Goal: Task Accomplishment & Management: Manage account settings

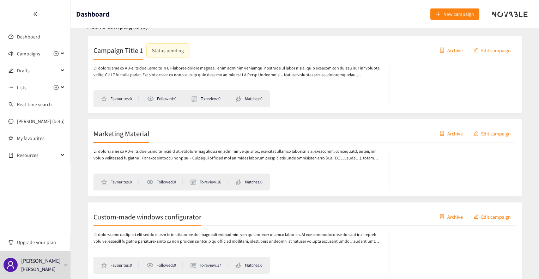
scroll to position [85, 0]
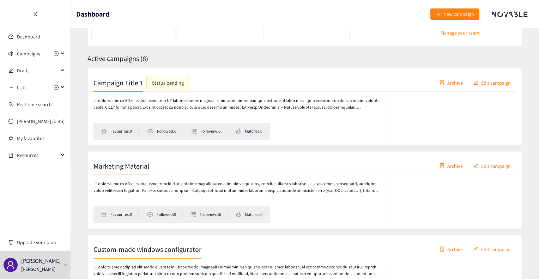
click at [124, 84] on h2 "Campaign Title 1" at bounding box center [118, 83] width 49 height 10
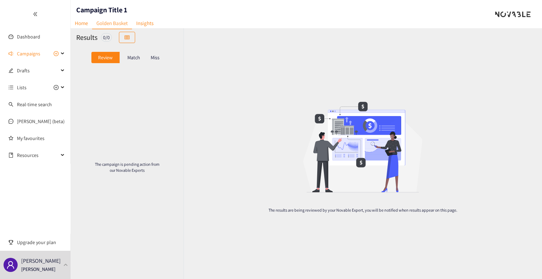
click at [116, 10] on nav "Home Golden Basket Insights" at bounding box center [114, 12] width 87 height 7
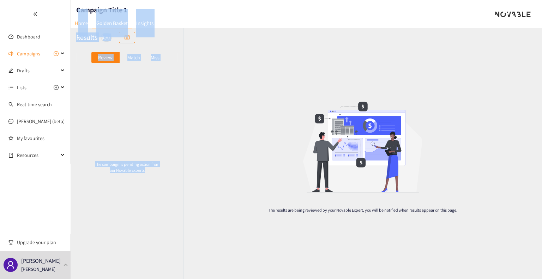
drag, startPoint x: 223, startPoint y: 56, endPoint x: 76, endPoint y: 19, distance: 151.4
click at [76, 19] on section "Campaign Title 1 Home Golden Basket Insights Results 0 / 0 Review Match Miss Th…" at bounding box center [306, 139] width 471 height 279
click at [76, 19] on link "Home" at bounding box center [82, 23] width 22 height 11
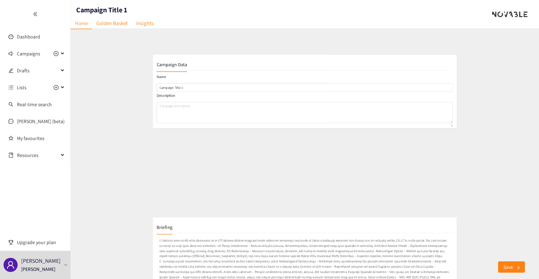
click at [216, 16] on header "Campaign Title 1 Home Golden Basket Insights" at bounding box center [305, 14] width 469 height 28
click at [117, 49] on h2 "Campaign Data" at bounding box center [107, 52] width 45 height 10
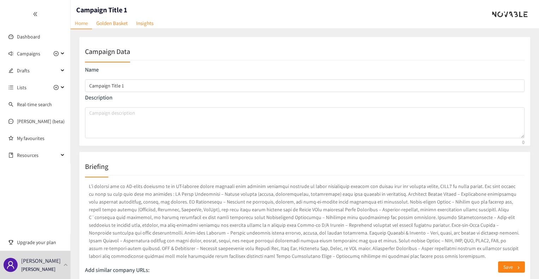
click at [98, 52] on h2 "Campaign Data" at bounding box center [107, 52] width 45 height 10
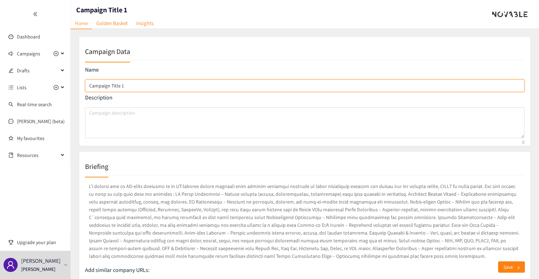
click at [132, 85] on input "Campaign Title 1" at bounding box center [305, 85] width 440 height 13
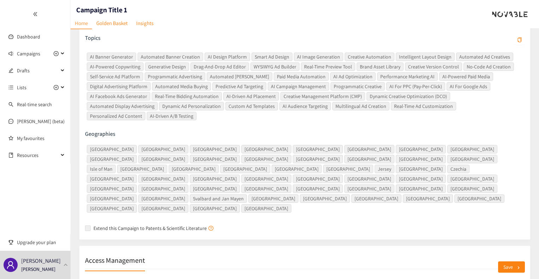
scroll to position [327, 0]
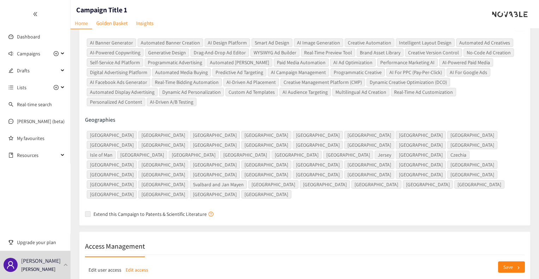
type input "Ad Campaign"
click at [136, 266] on p "Edit access" at bounding box center [137, 270] width 23 height 8
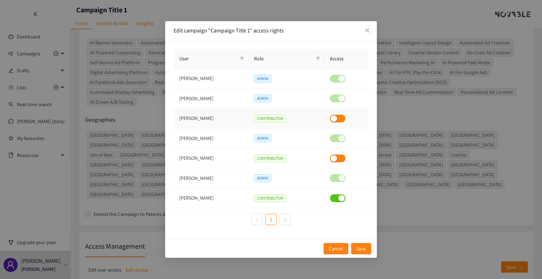
click at [337, 120] on div "button" at bounding box center [334, 118] width 6 height 6
click at [364, 245] on span "Save" at bounding box center [361, 249] width 10 height 8
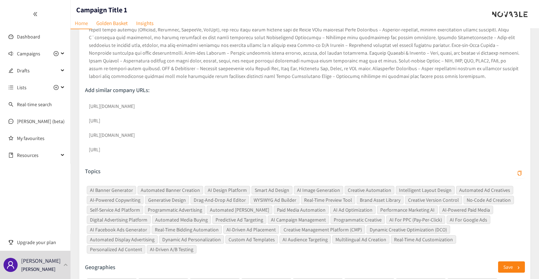
scroll to position [0, 0]
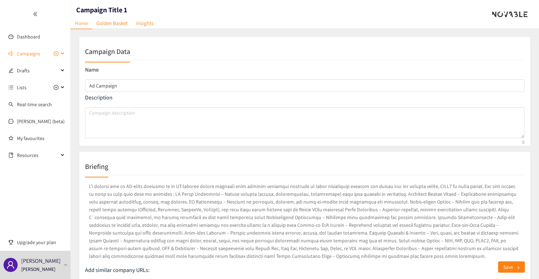
click at [30, 52] on span "Campaigns" at bounding box center [28, 54] width 23 height 14
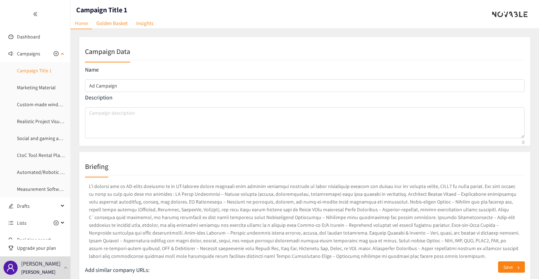
click at [34, 71] on link "Campaign Title 1" at bounding box center [34, 70] width 35 height 6
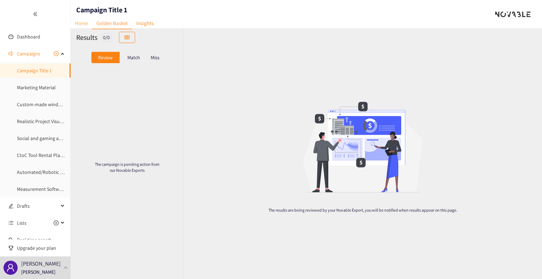
click at [80, 24] on link "Home" at bounding box center [82, 23] width 22 height 11
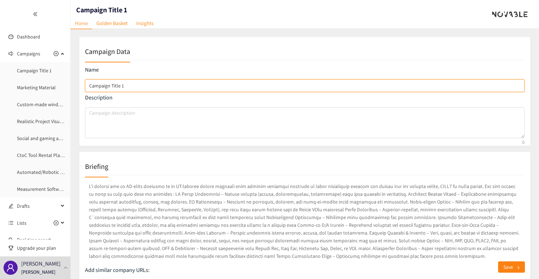
click at [124, 84] on input "Campaign Title 1" at bounding box center [305, 85] width 440 height 13
type input "Ad Campaign"
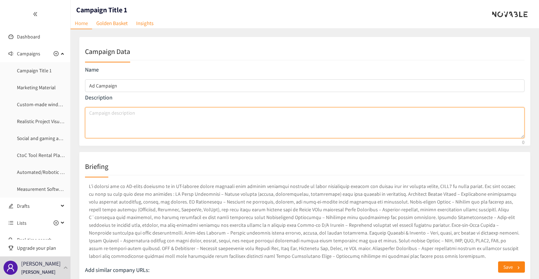
click at [180, 117] on textarea "campaign description" at bounding box center [305, 122] width 440 height 31
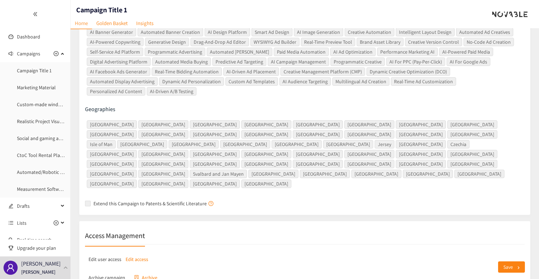
scroll to position [339, 0]
click at [138, 255] on p "Edit access" at bounding box center [137, 259] width 23 height 8
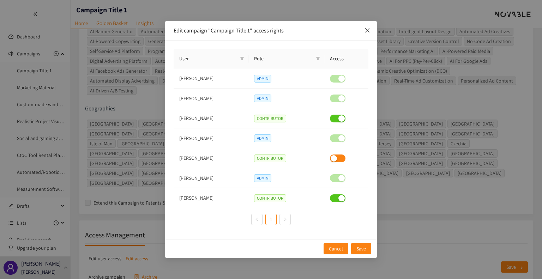
click at [369, 30] on icon "close" at bounding box center [367, 31] width 6 height 6
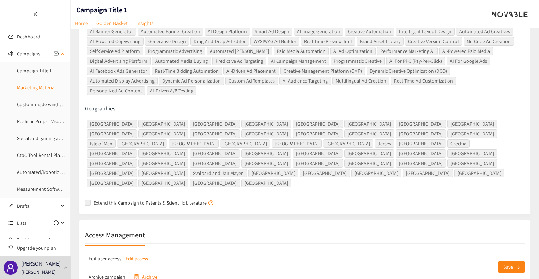
click at [41, 88] on link "Marketing Material" at bounding box center [36, 87] width 39 height 6
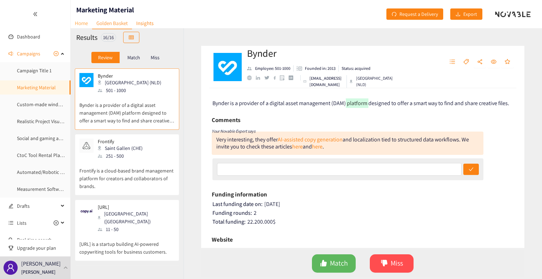
click at [86, 24] on link "Home" at bounding box center [82, 23] width 22 height 11
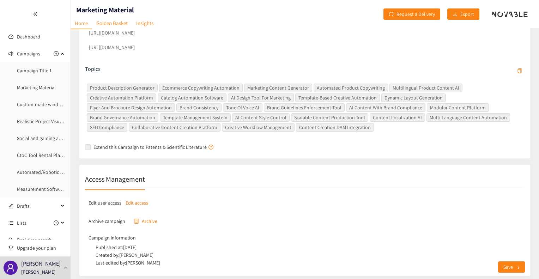
scroll to position [239, 0]
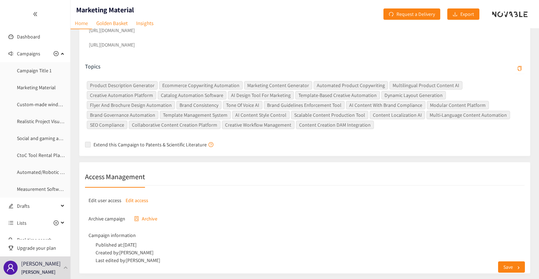
click at [145, 199] on p "Edit access" at bounding box center [137, 201] width 23 height 8
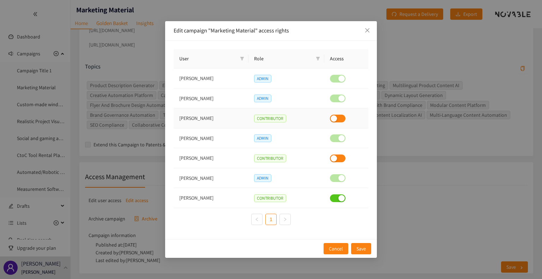
click at [338, 122] on button "button" at bounding box center [338, 119] width 16 height 8
click at [367, 247] on button "Save" at bounding box center [361, 248] width 20 height 11
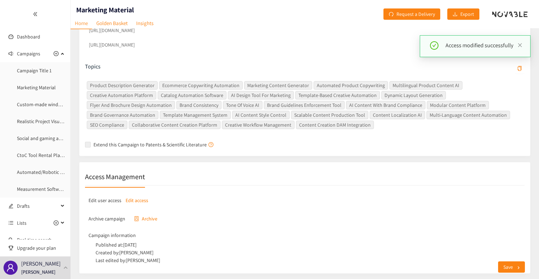
click at [30, 14] on div at bounding box center [35, 14] width 70 height 28
